Goal: Transaction & Acquisition: Obtain resource

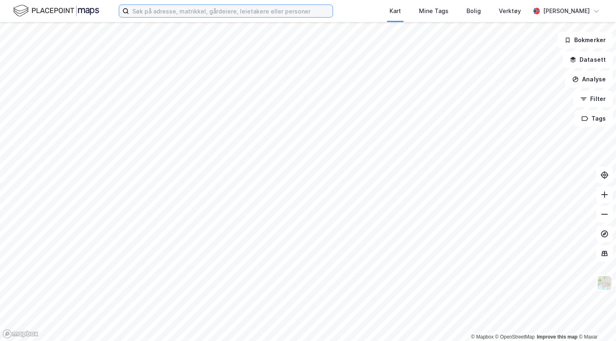
click at [220, 14] on input at bounding box center [230, 11] width 203 height 12
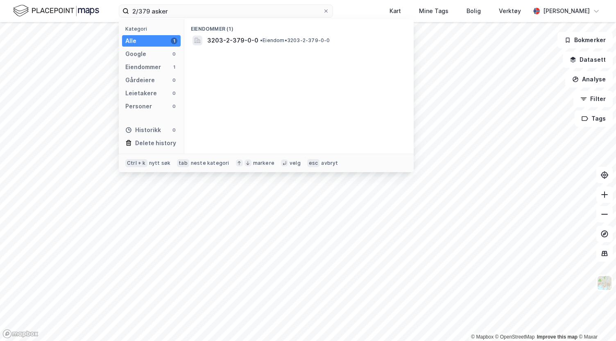
click at [219, 47] on div "Eiendommer (1) 3203-2-379-0-0 • Eiendom • 3203-2-379-0-0" at bounding box center [298, 86] width 229 height 135
click at [235, 41] on span "3203-2-379-0-0" at bounding box center [232, 41] width 51 height 10
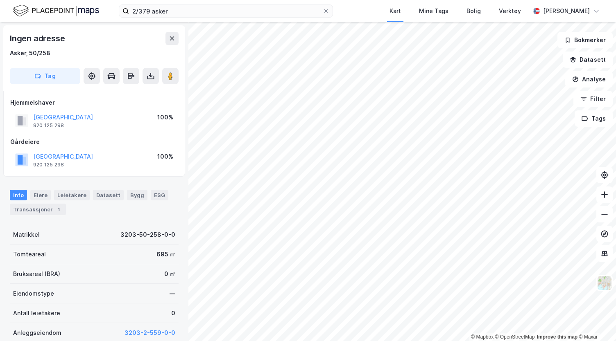
click at [221, 18] on div "2/379 asker Kart Mine Tags Bolig Verktøy [PERSON_NAME]" at bounding box center [308, 11] width 616 height 22
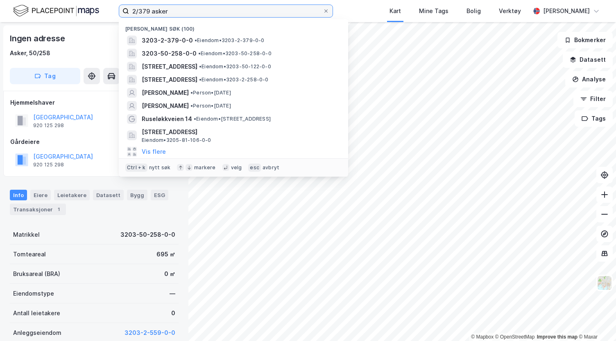
drag, startPoint x: 221, startPoint y: 17, endPoint x: 50, endPoint y: -14, distance: 174.4
click at [50, 0] on html "2/379 asker [PERSON_NAME] søk (100) 3203-2-379-0-0 • Eiendom • 3203-2-379-0-0 3…" at bounding box center [308, 170] width 616 height 341
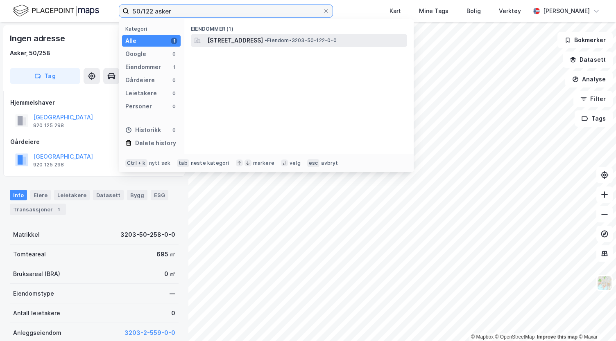
type input "50/122 asker"
click at [240, 41] on span "[STREET_ADDRESS]" at bounding box center [235, 41] width 56 height 10
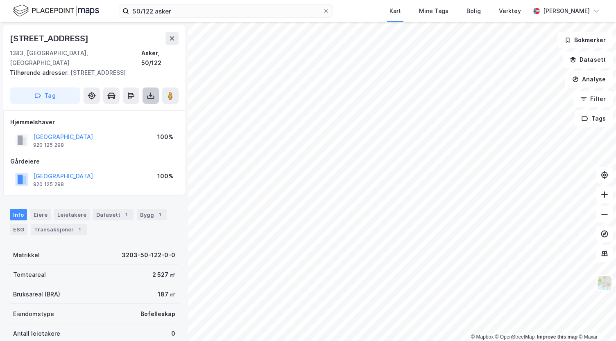
click at [151, 91] on button at bounding box center [150, 96] width 16 height 16
click at [134, 109] on div "Last ned grunnbok" at bounding box center [109, 112] width 47 height 7
